Goal: Navigation & Orientation: Find specific page/section

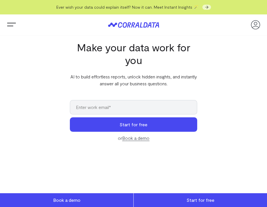
click at [72, 56] on h1 "Make your data work for you" at bounding box center [133, 53] width 127 height 25
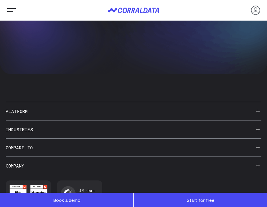
scroll to position [2199, 0]
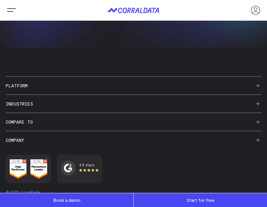
click at [15, 131] on h3 "Company" at bounding box center [134, 140] width 256 height 18
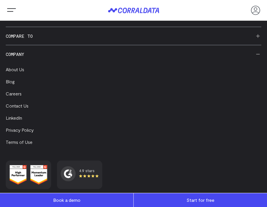
scroll to position [2285, 0]
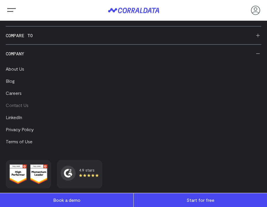
click at [15, 102] on link "Contact Us" at bounding box center [17, 104] width 23 height 5
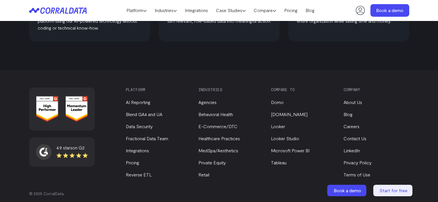
scroll to position [383, 0]
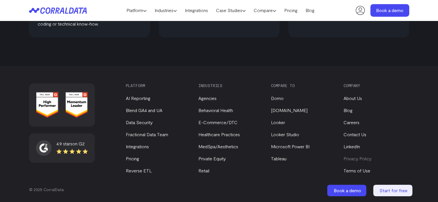
click at [267, 160] on link "Privacy Policy" at bounding box center [357, 158] width 28 height 5
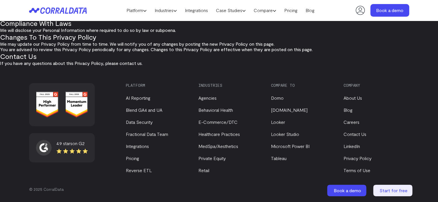
scroll to position [198, 0]
click at [363, 172] on link "Terms of Use" at bounding box center [356, 170] width 27 height 5
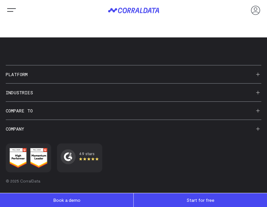
scroll to position [980, 0]
